Goal: Navigation & Orientation: Find specific page/section

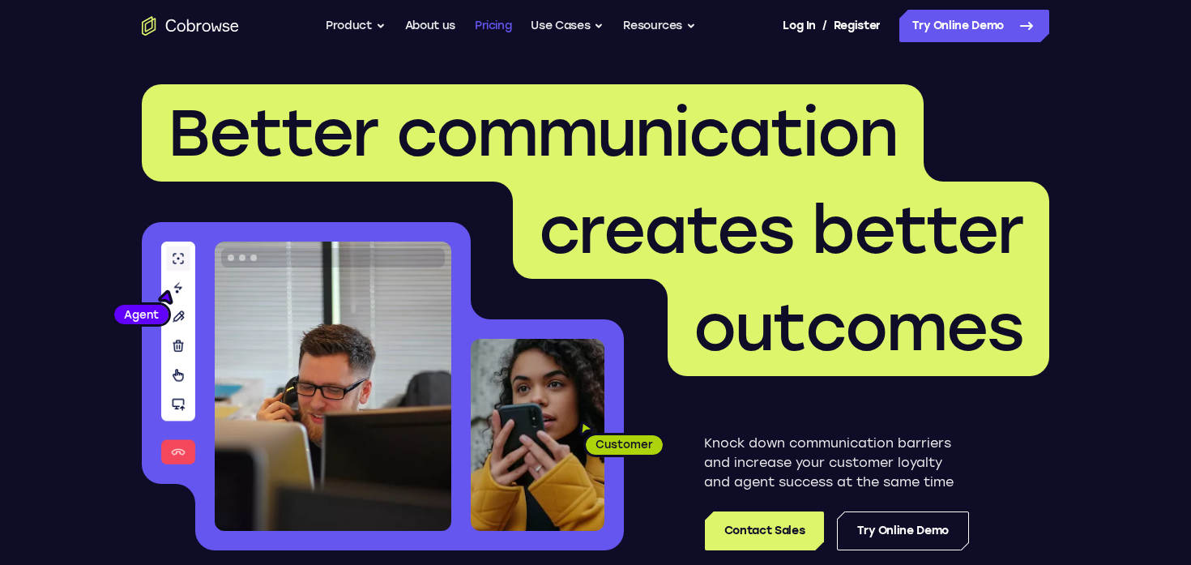
click at [489, 32] on link "Pricing" at bounding box center [493, 26] width 37 height 32
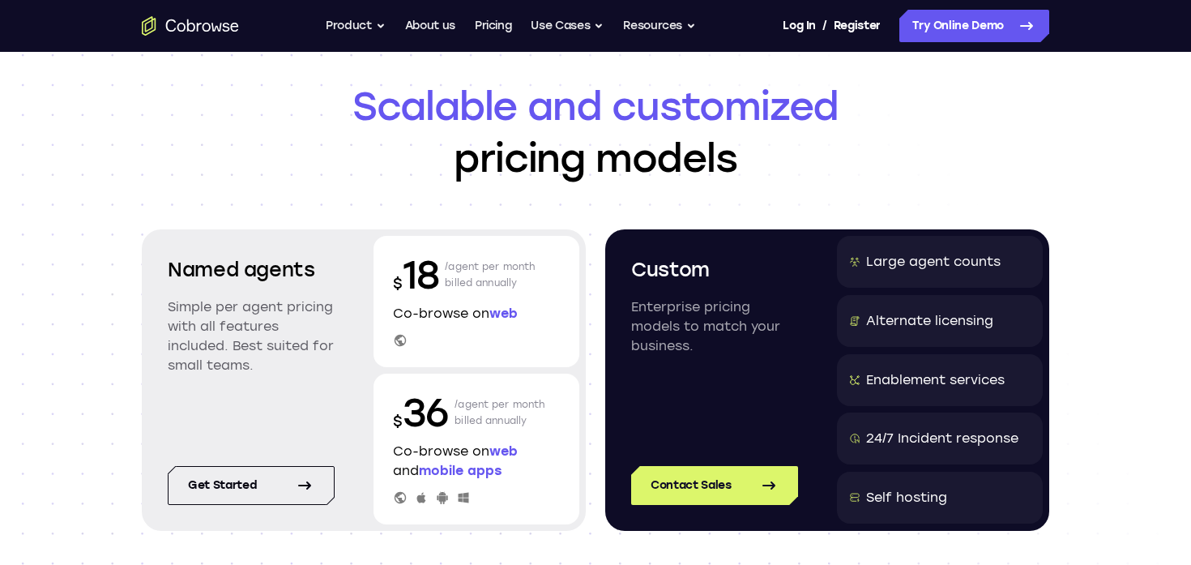
scroll to position [48, 0]
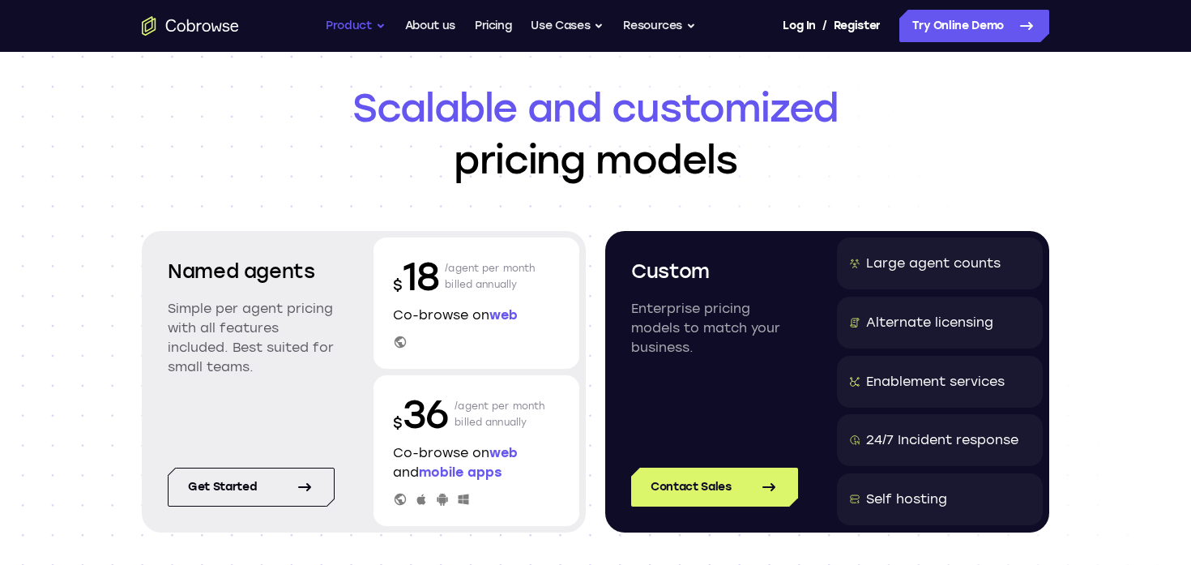
click at [327, 23] on button "Product" at bounding box center [356, 26] width 60 height 32
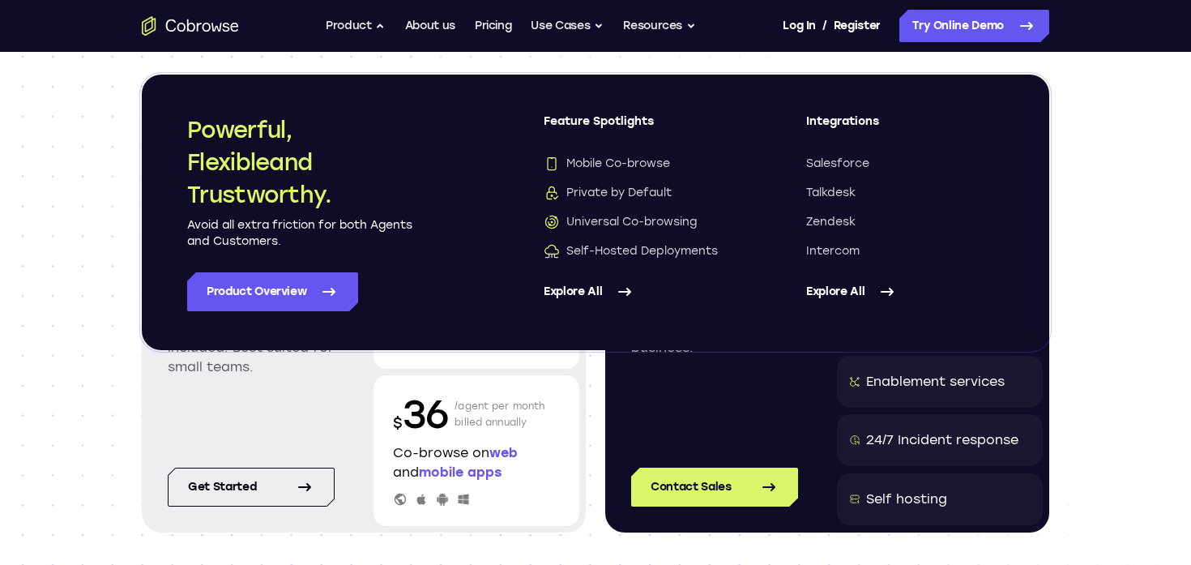
click at [221, 26] on icon "Go to the home page" at bounding box center [190, 25] width 97 height 19
